Goal: Information Seeking & Learning: Learn about a topic

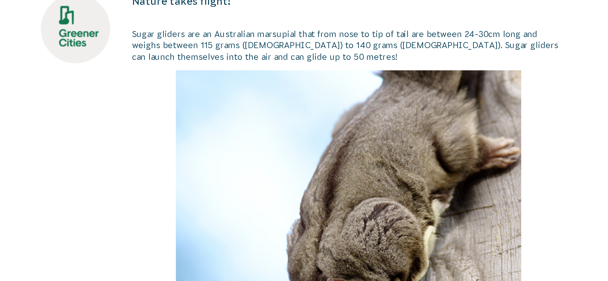
scroll to position [59, 0]
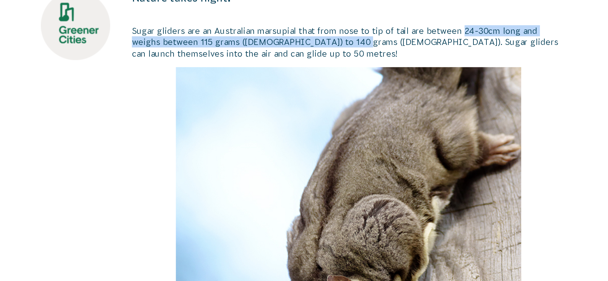
drag, startPoint x: 316, startPoint y: 133, endPoint x: 401, endPoint y: 126, distance: 85.5
click at [401, 126] on span "Sugar gliders are an Australian marsupial that from nose to tip of tail are bet…" at bounding box center [330, 131] width 267 height 20
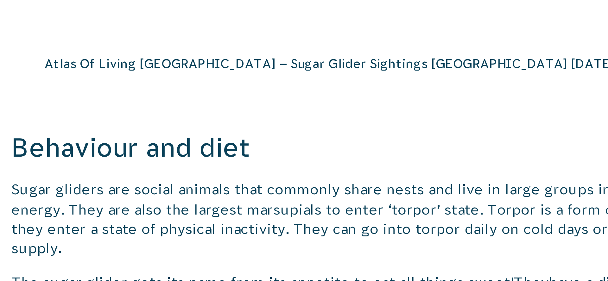
scroll to position [1050, 0]
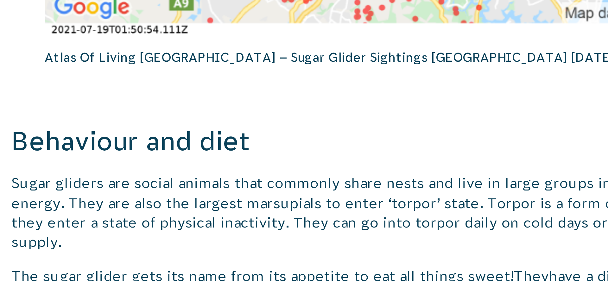
drag, startPoint x: 350, startPoint y: 193, endPoint x: 361, endPoint y: 196, distance: 11.4
click at [361, 196] on div at bounding box center [304, 152] width 191 height 220
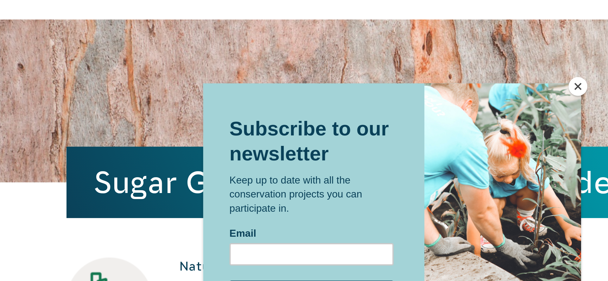
scroll to position [0, 0]
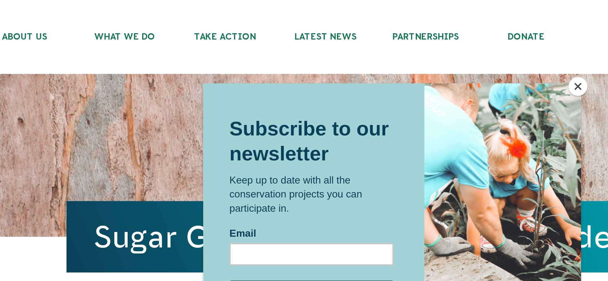
click at [394, 42] on button "Close" at bounding box center [397, 43] width 9 height 9
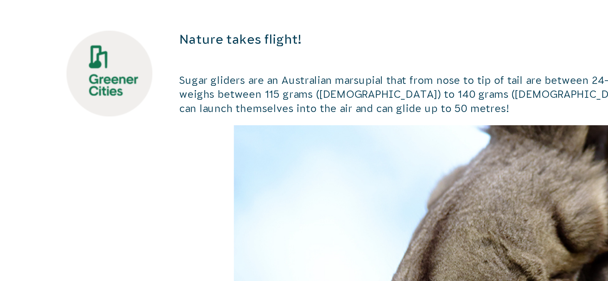
scroll to position [8, 0]
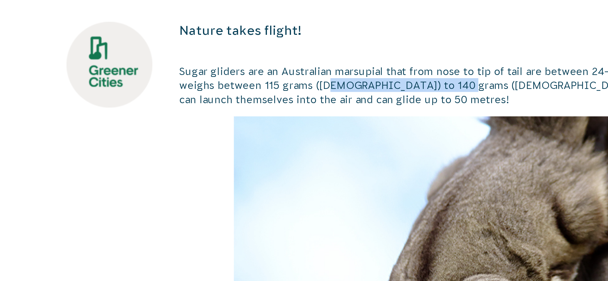
drag, startPoint x: 316, startPoint y: 182, endPoint x: 253, endPoint y: 179, distance: 63.4
click at [253, 179] on span "Sugar gliders are an Australian marsupial that from nose to tip of tail are bet…" at bounding box center [330, 182] width 267 height 20
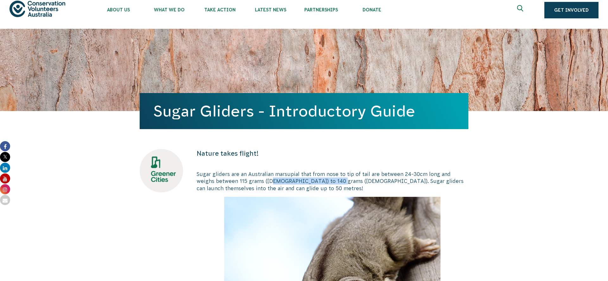
scroll to position [0, 0]
